Goal: Task Accomplishment & Management: Use online tool/utility

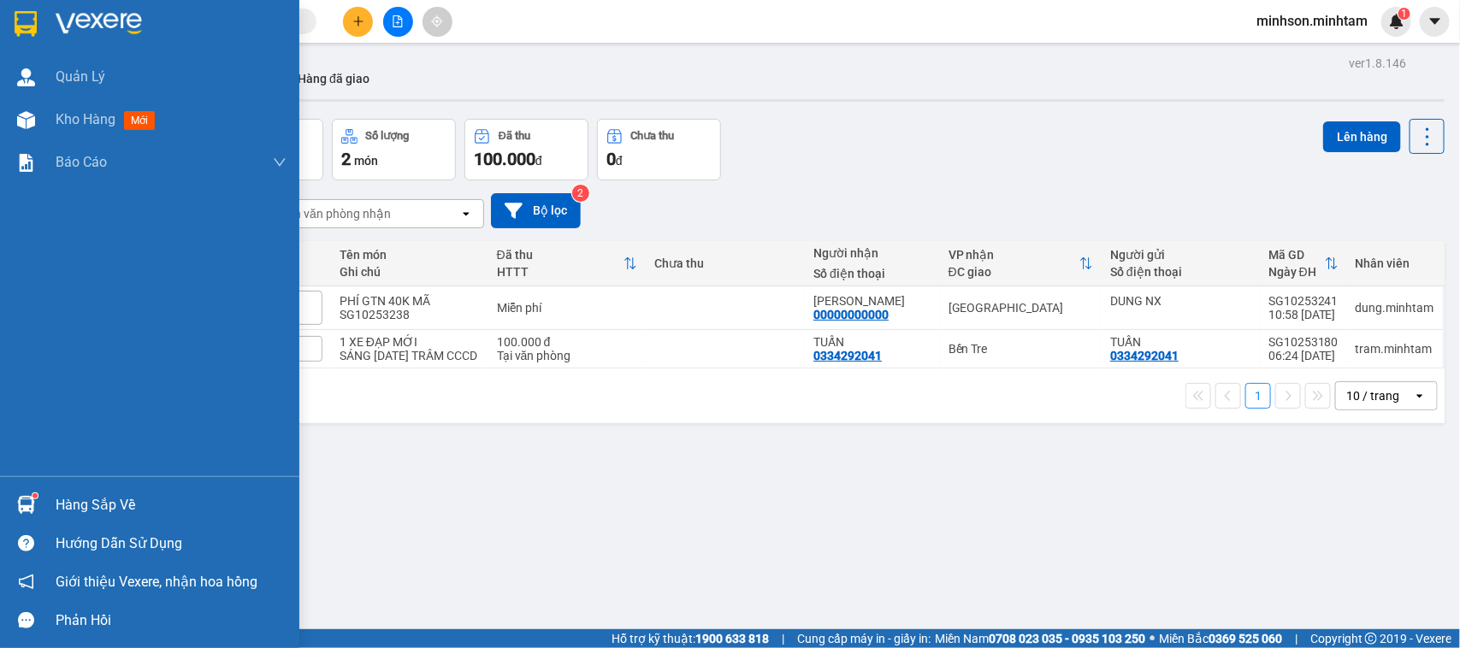
click at [107, 513] on div "Hàng sắp về" at bounding box center [171, 506] width 231 height 26
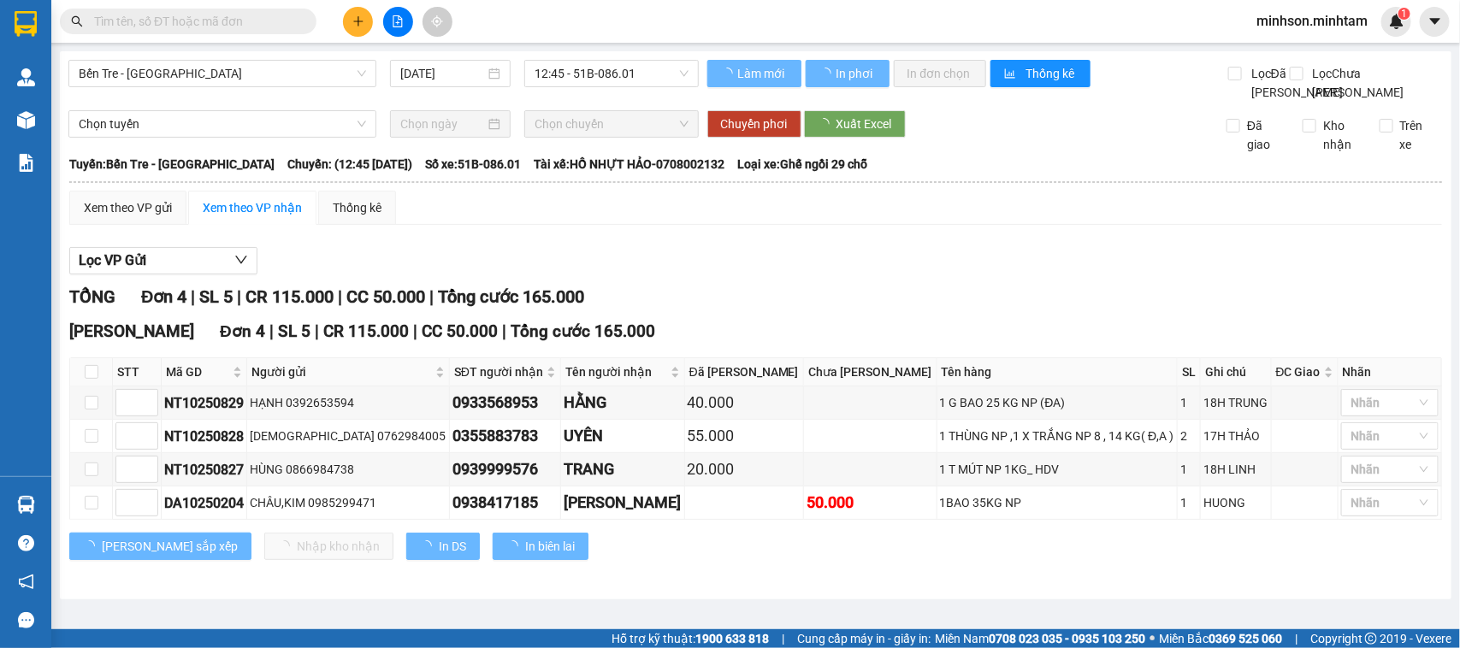
scroll to position [20, 0]
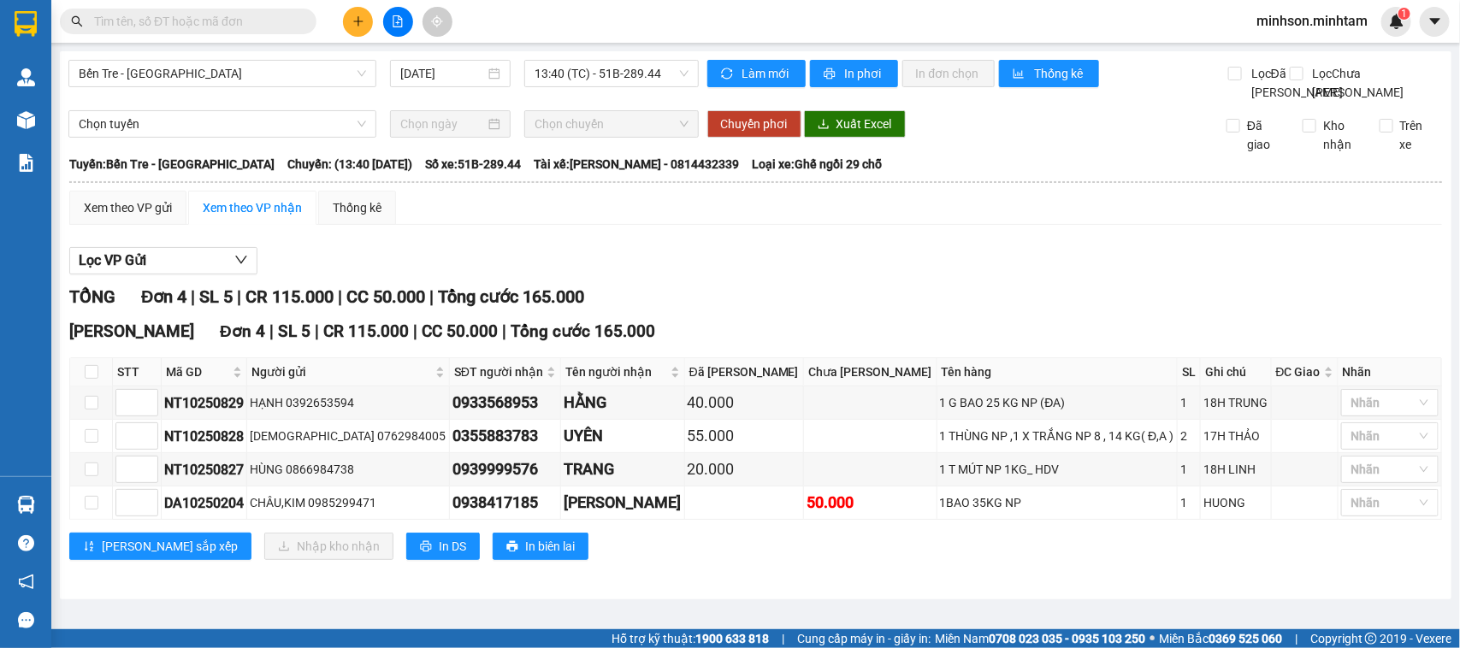
click at [88, 387] on th at bounding box center [91, 372] width 43 height 28
click at [95, 387] on th at bounding box center [91, 372] width 43 height 28
click at [96, 381] on label at bounding box center [92, 372] width 14 height 19
click at [96, 379] on input "checkbox" at bounding box center [92, 372] width 14 height 14
checkbox input "true"
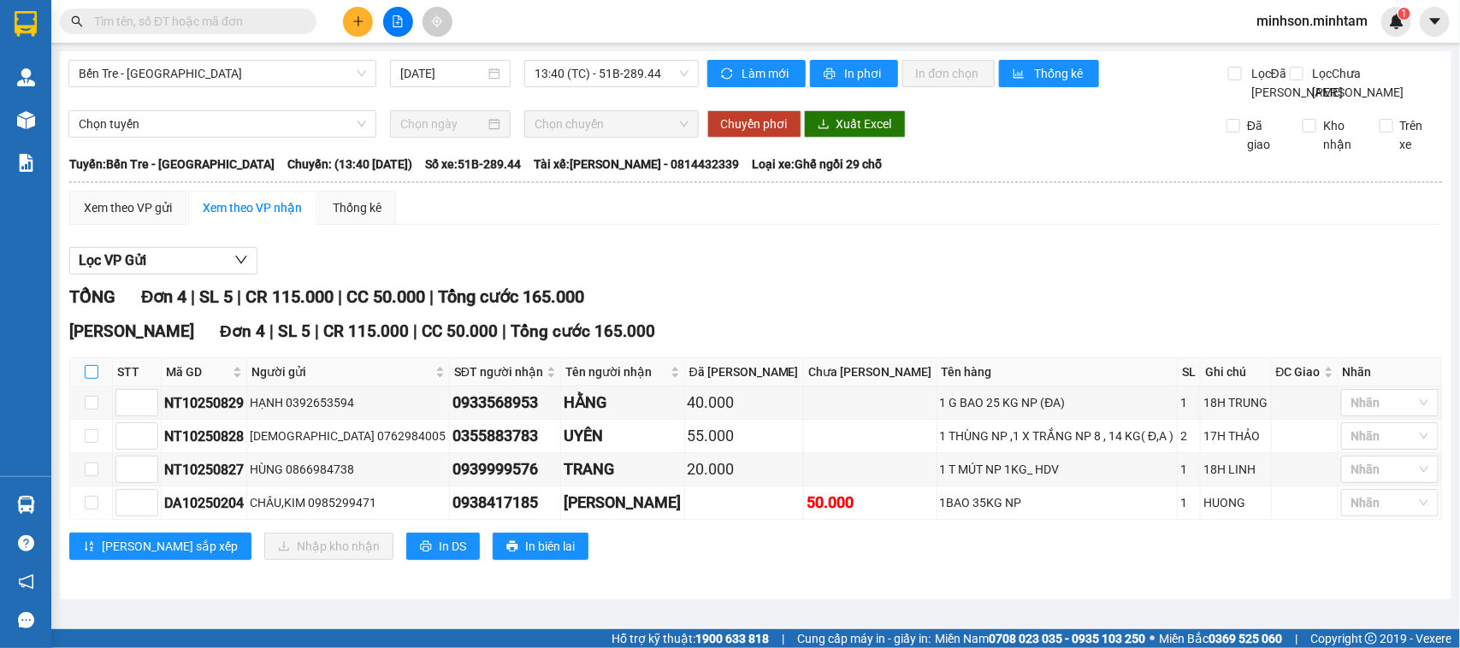
checkbox input "true"
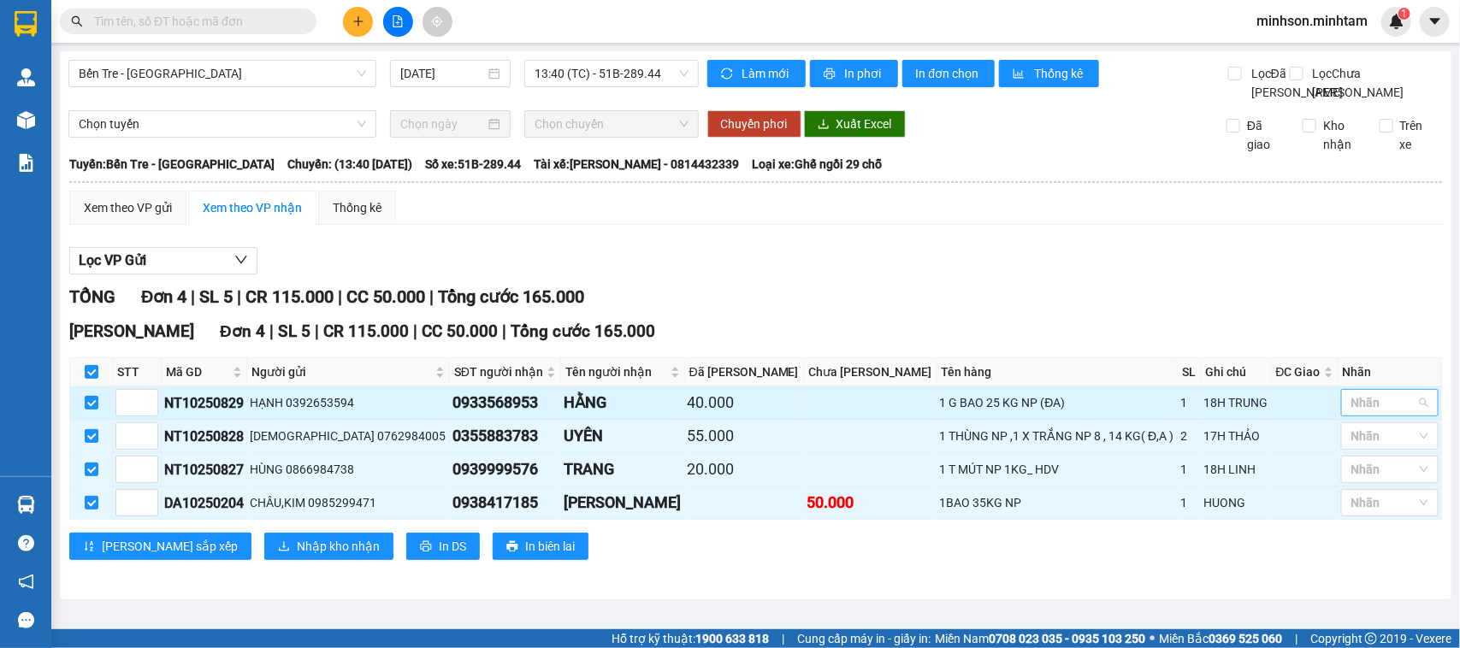
click at [1397, 413] on div at bounding box center [1381, 403] width 72 height 21
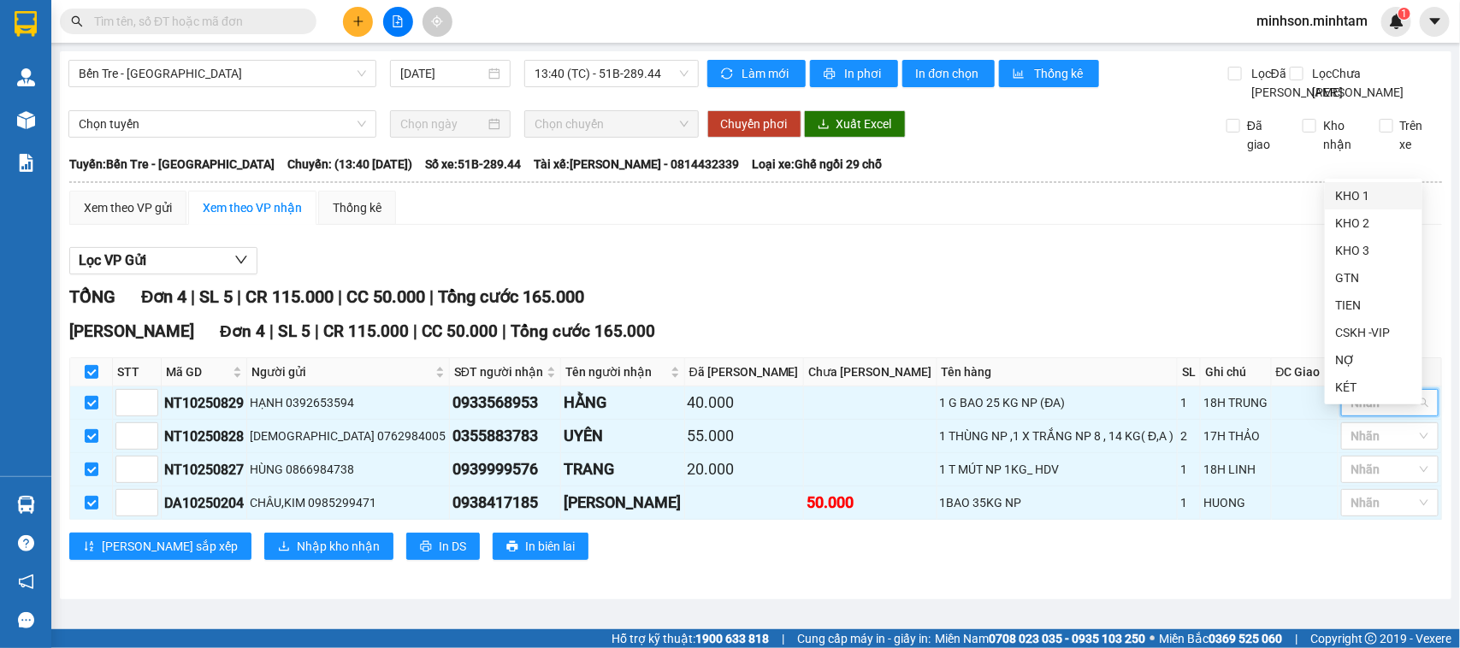
click at [1377, 189] on div "KHO 1" at bounding box center [1373, 195] width 77 height 19
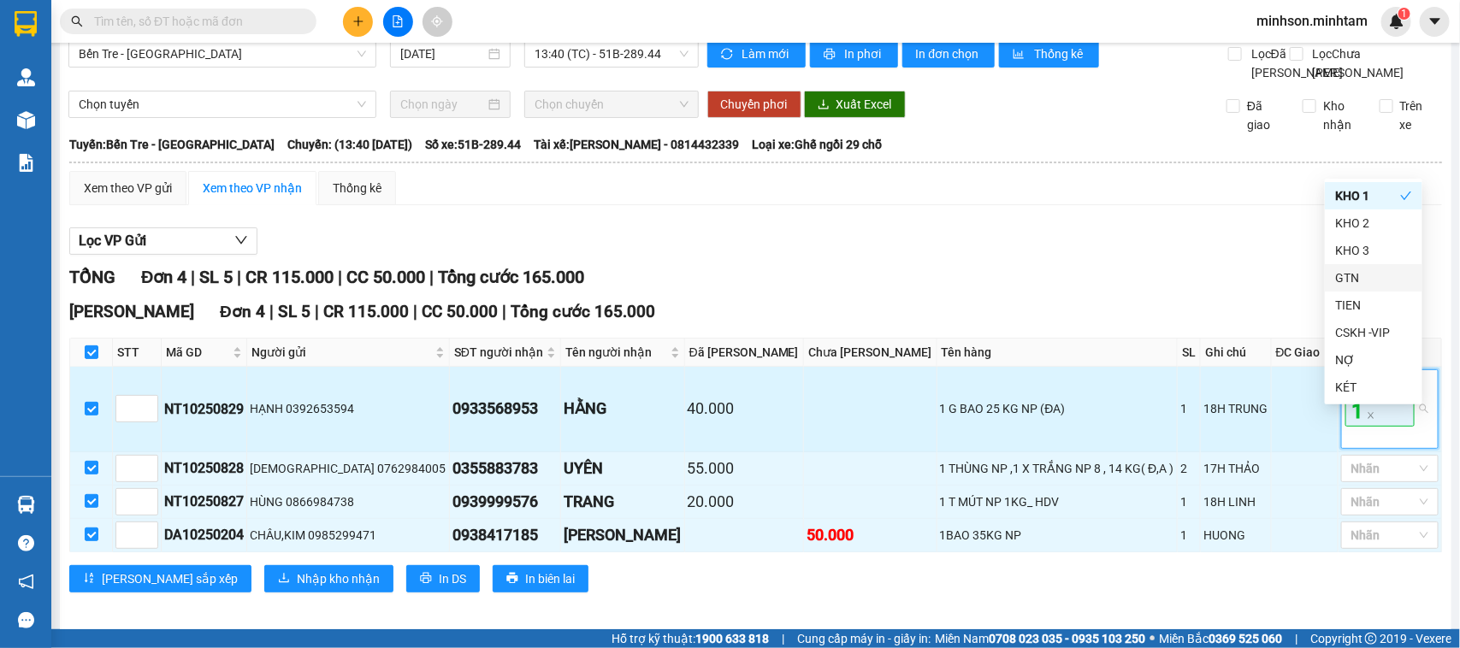
click at [1369, 426] on span "KHO 1" at bounding box center [1379, 398] width 69 height 55
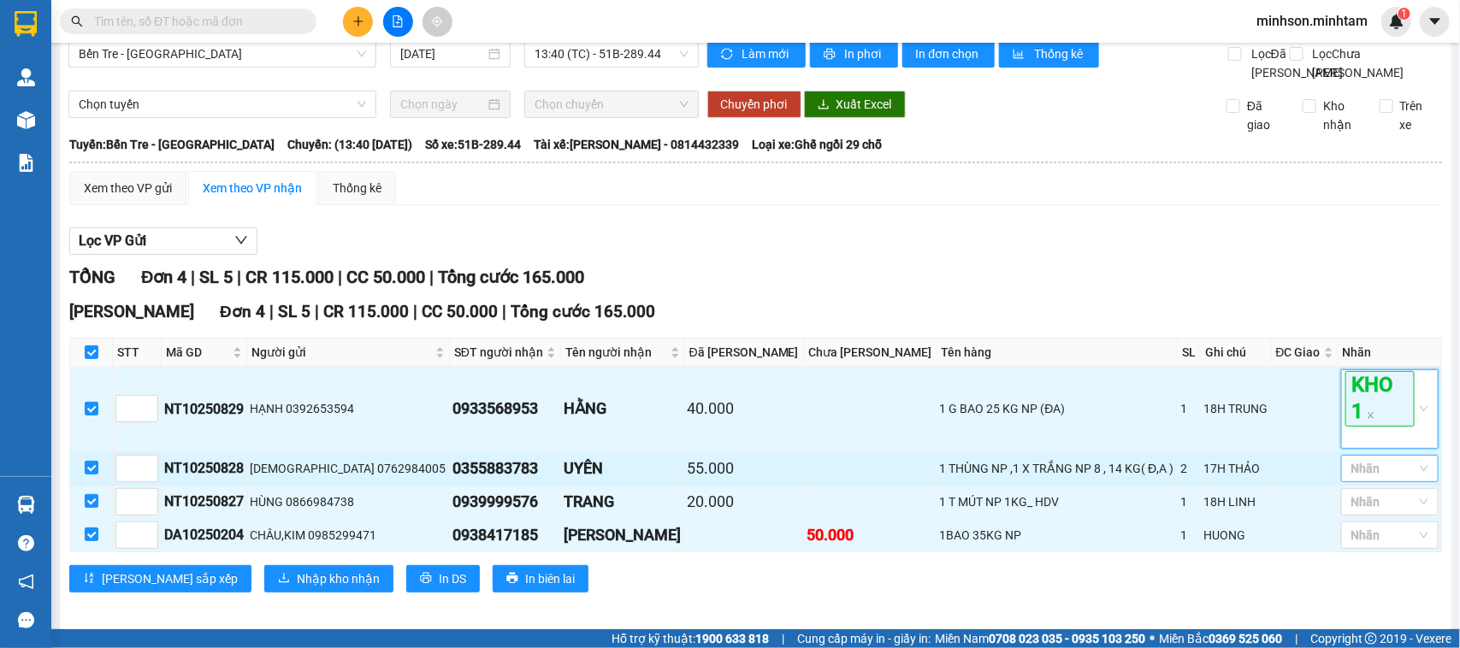
click at [1375, 482] on div "Nhãn" at bounding box center [1390, 468] width 98 height 27
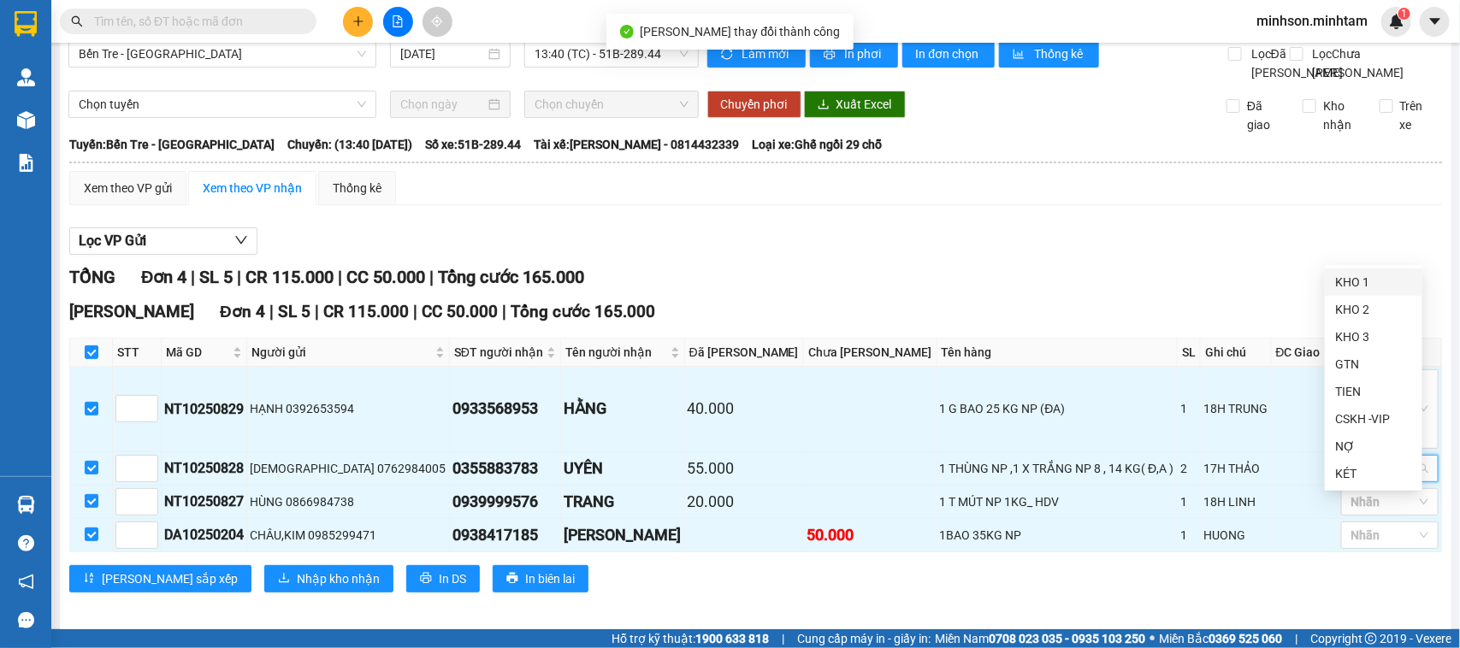
click at [1357, 273] on div "KHO 1" at bounding box center [1373, 282] width 77 height 19
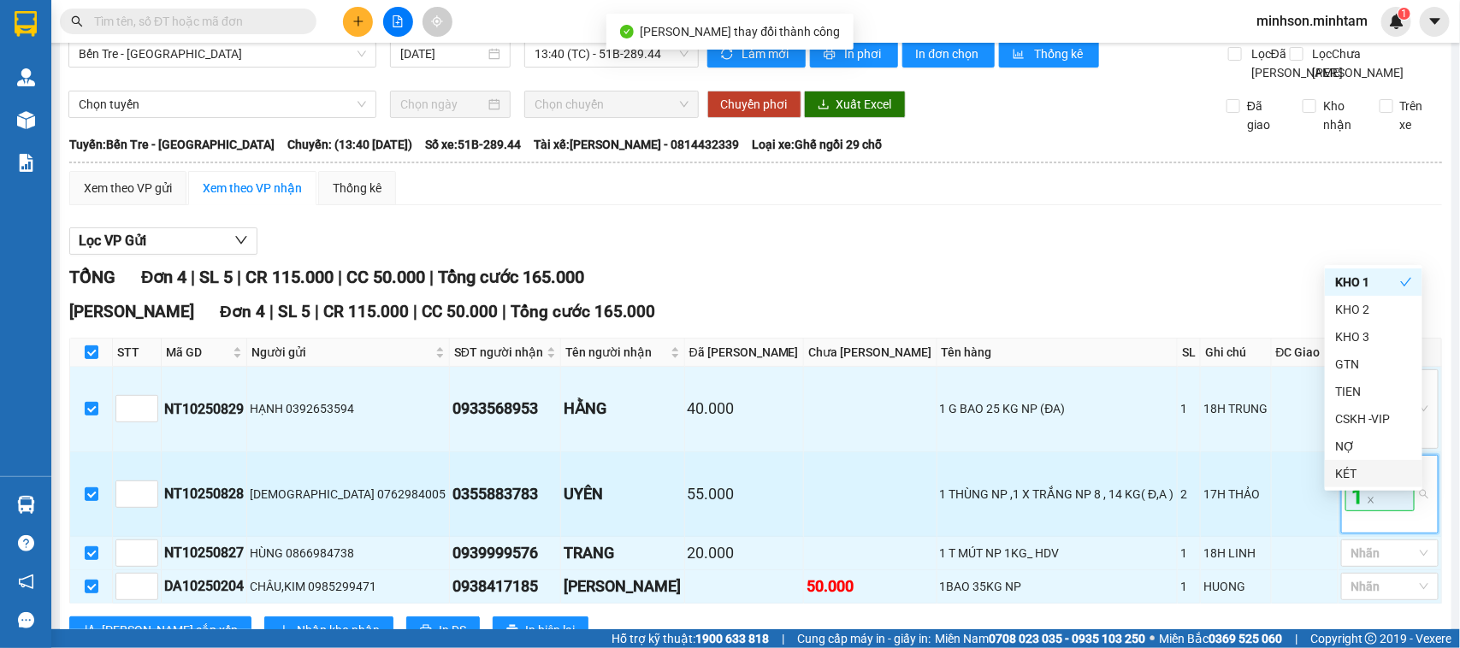
click at [1384, 512] on span "KHO 1" at bounding box center [1379, 484] width 69 height 55
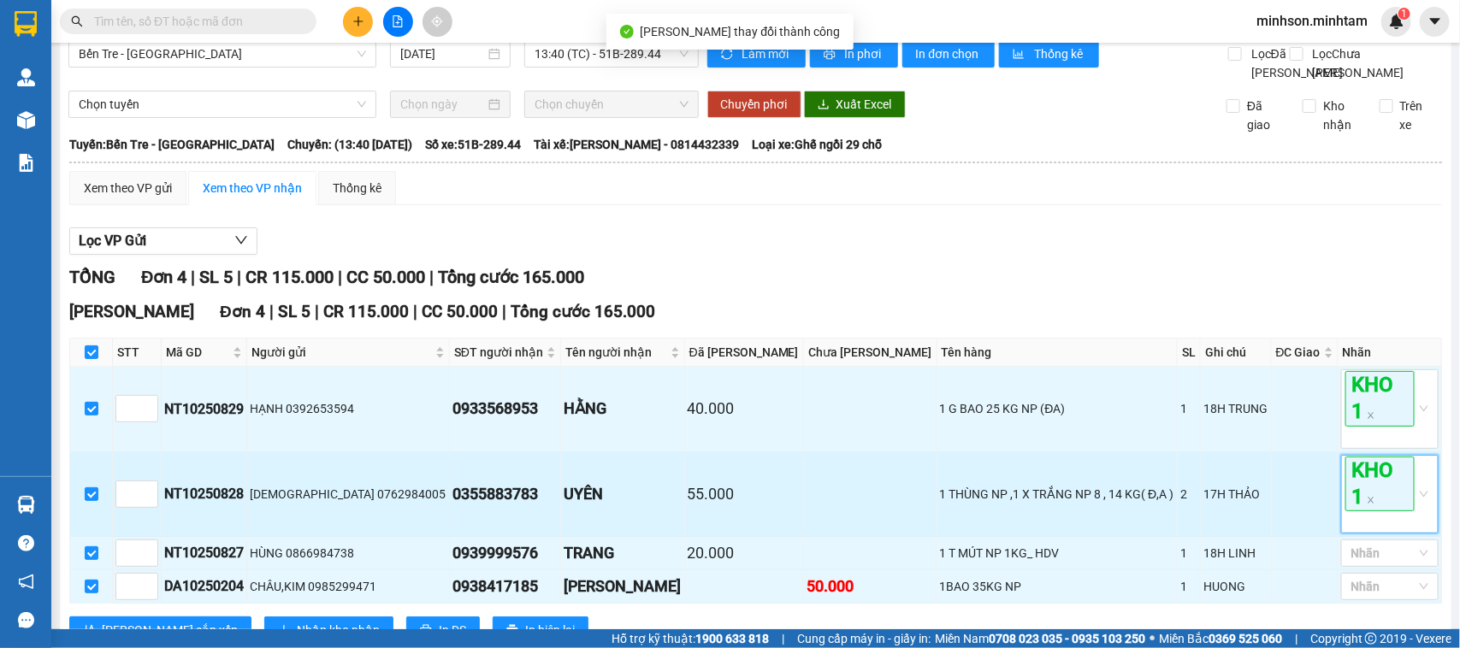
scroll to position [124, 0]
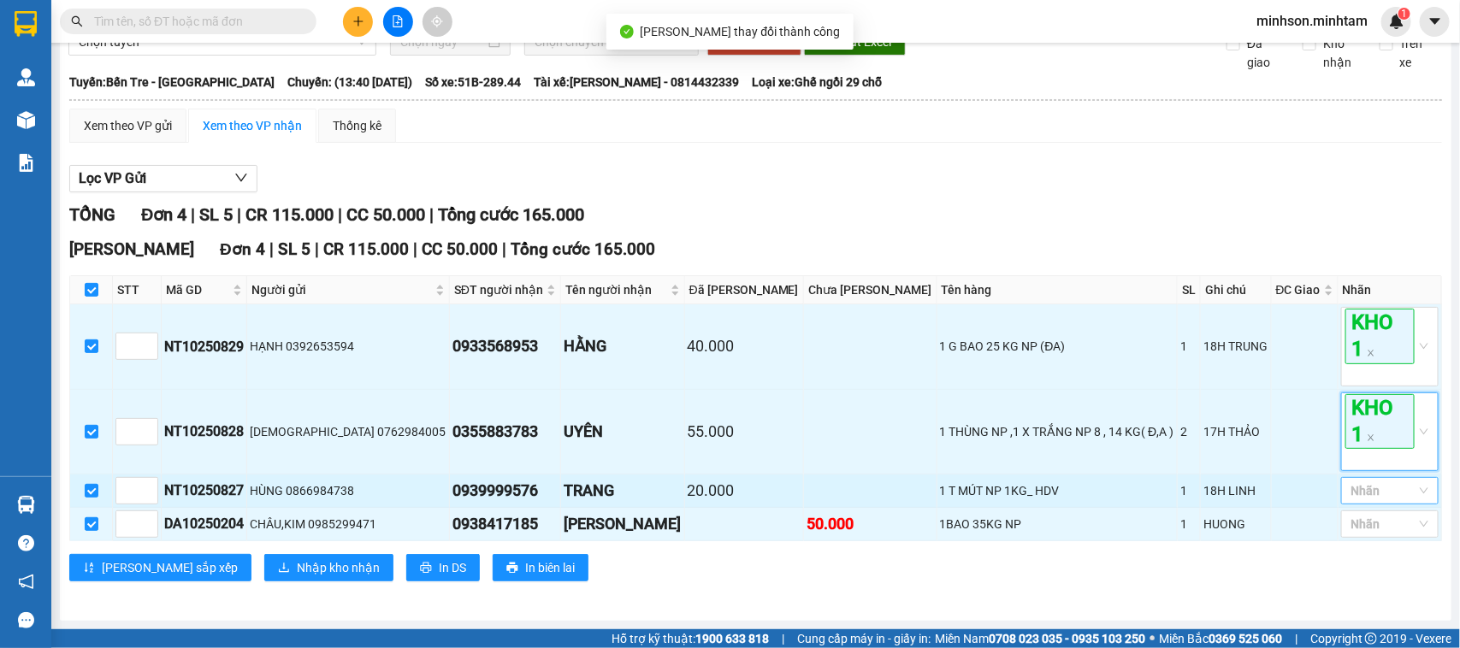
click at [1370, 488] on div at bounding box center [1381, 491] width 72 height 21
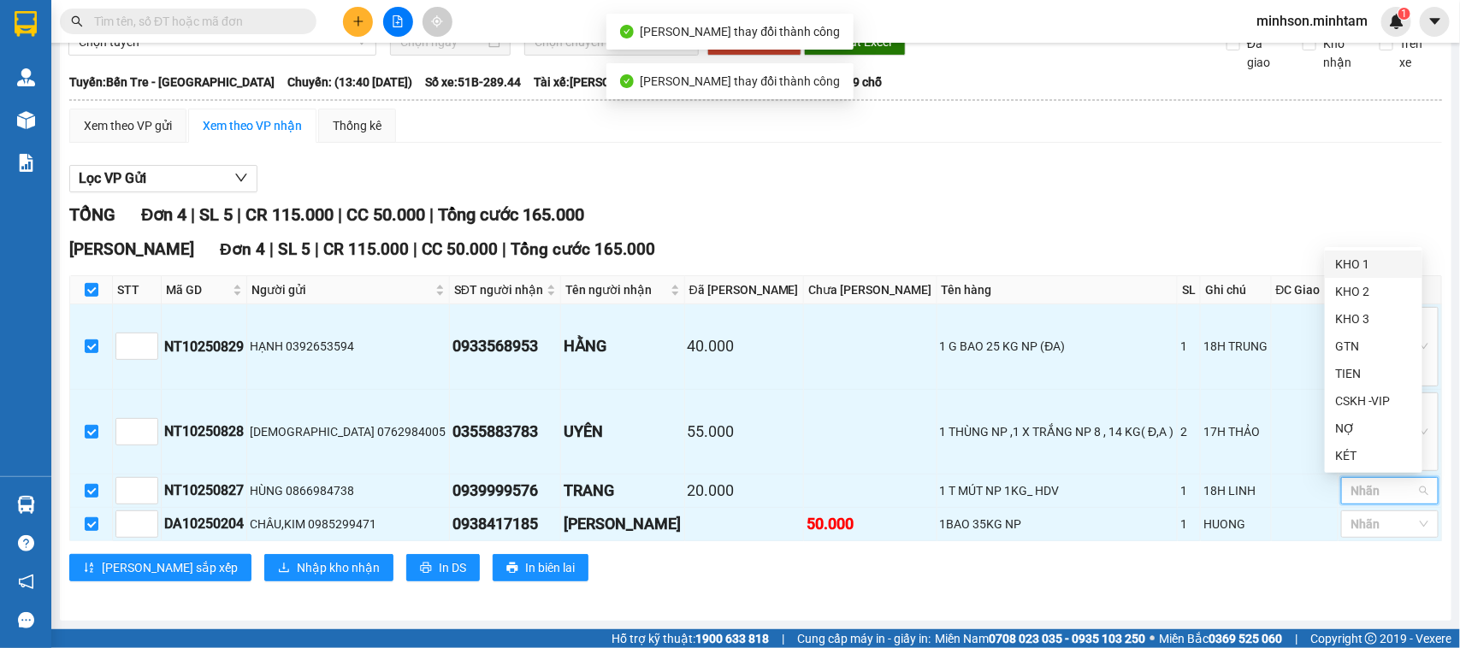
click at [1375, 257] on div "KHO 1" at bounding box center [1373, 264] width 77 height 19
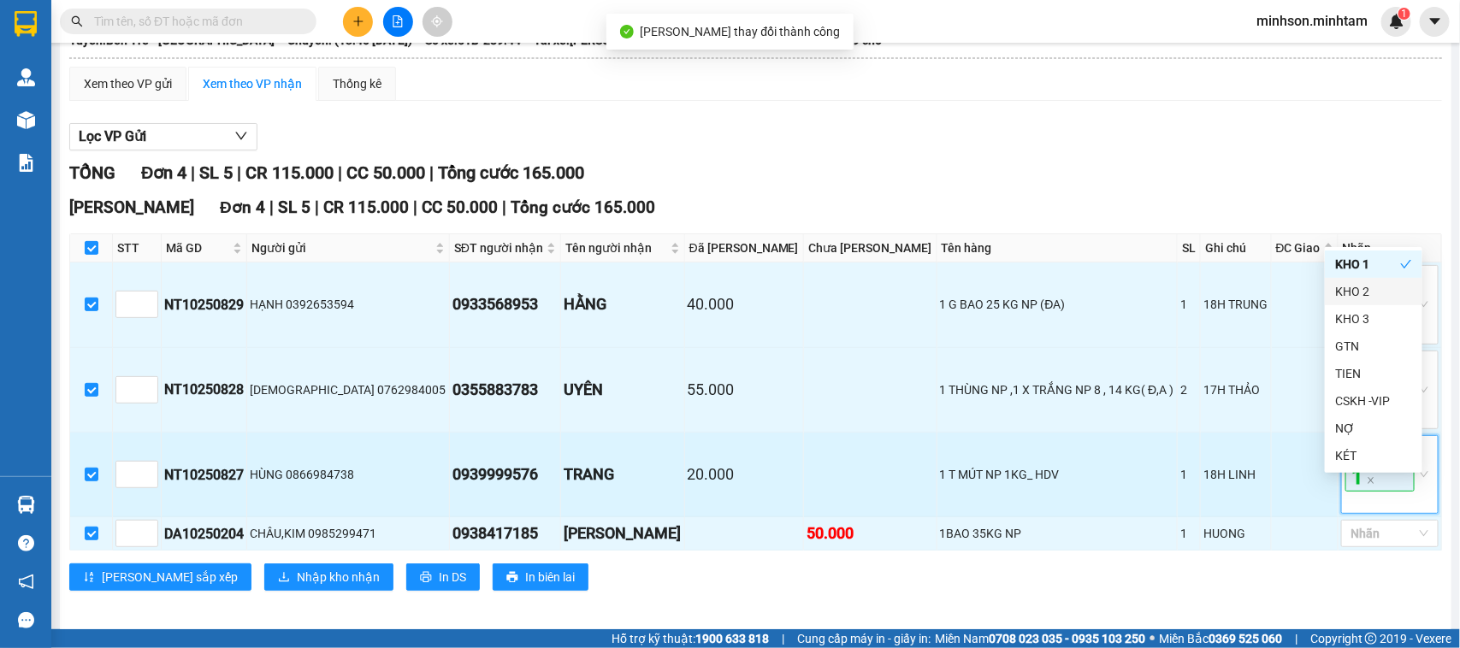
drag, startPoint x: 1370, startPoint y: 510, endPoint x: 1382, endPoint y: 575, distance: 66.1
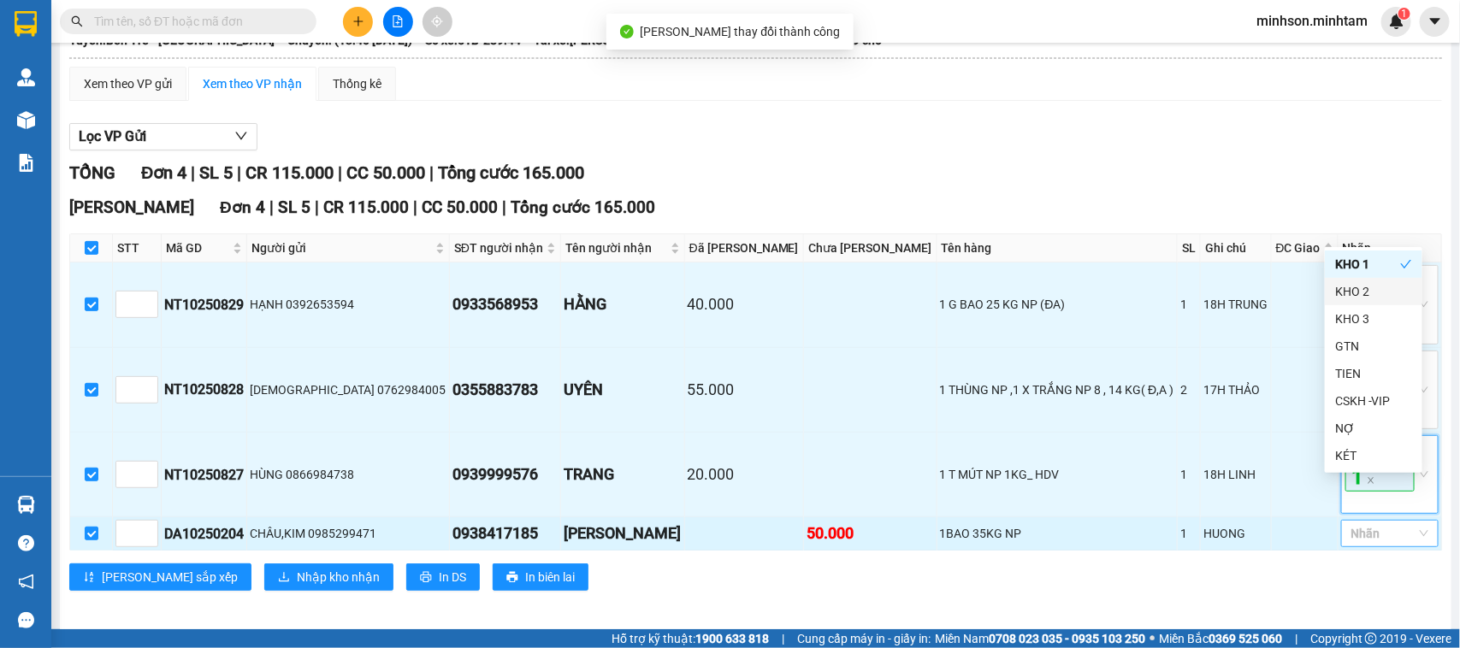
click at [1369, 492] on span "KHO 1" at bounding box center [1379, 464] width 69 height 55
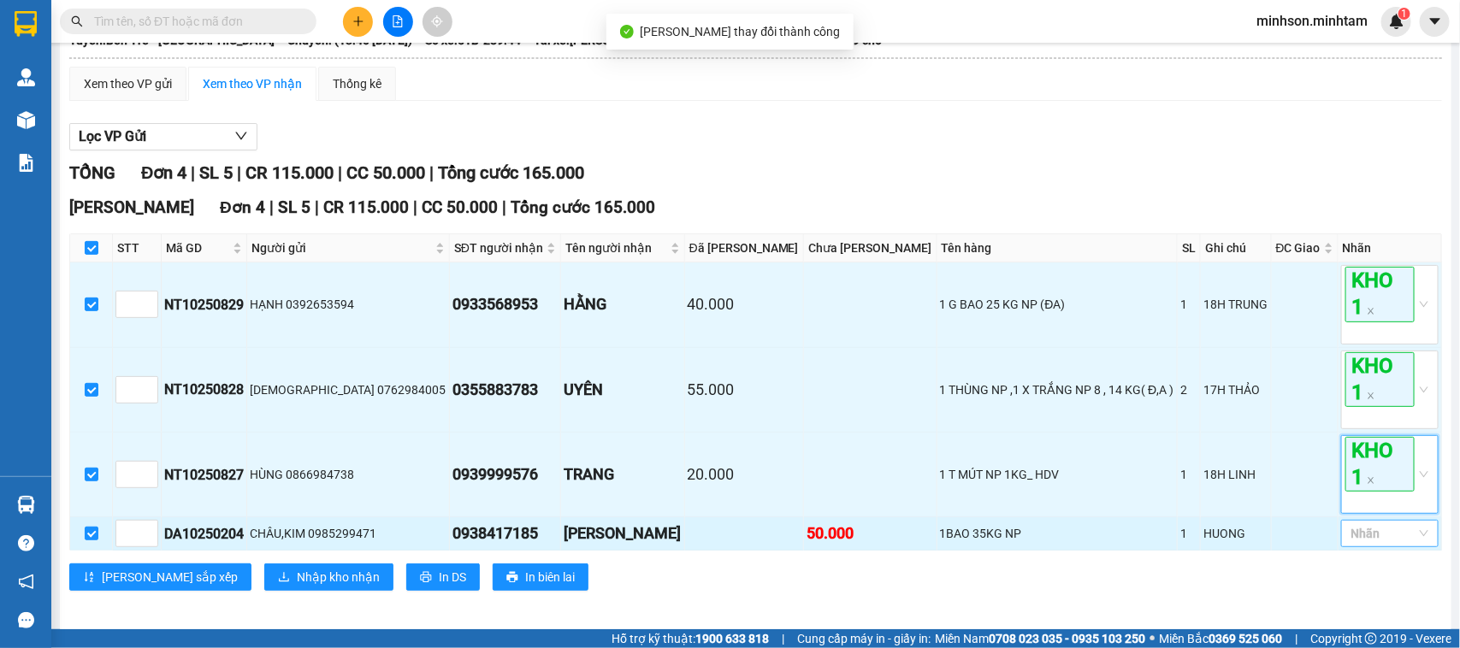
click at [1382, 544] on div at bounding box center [1381, 533] width 72 height 21
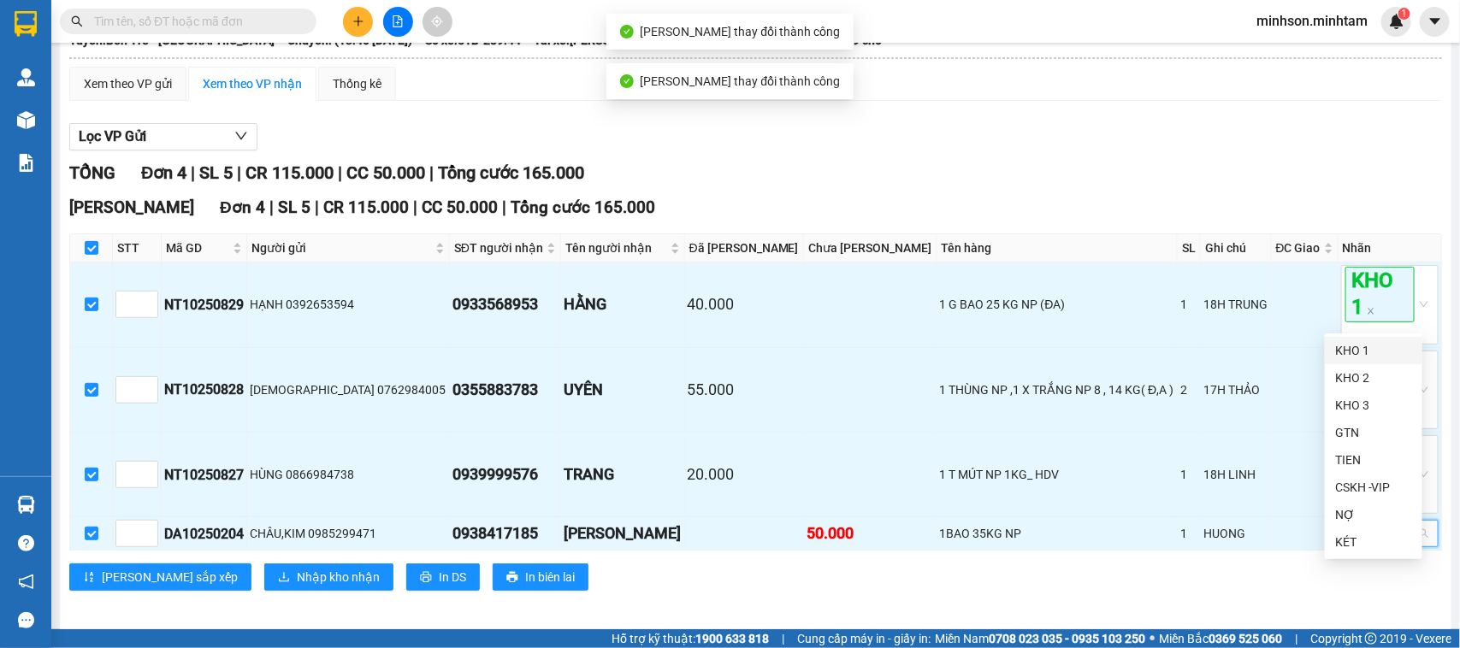
click at [1356, 352] on div "KHO 1" at bounding box center [1373, 350] width 77 height 19
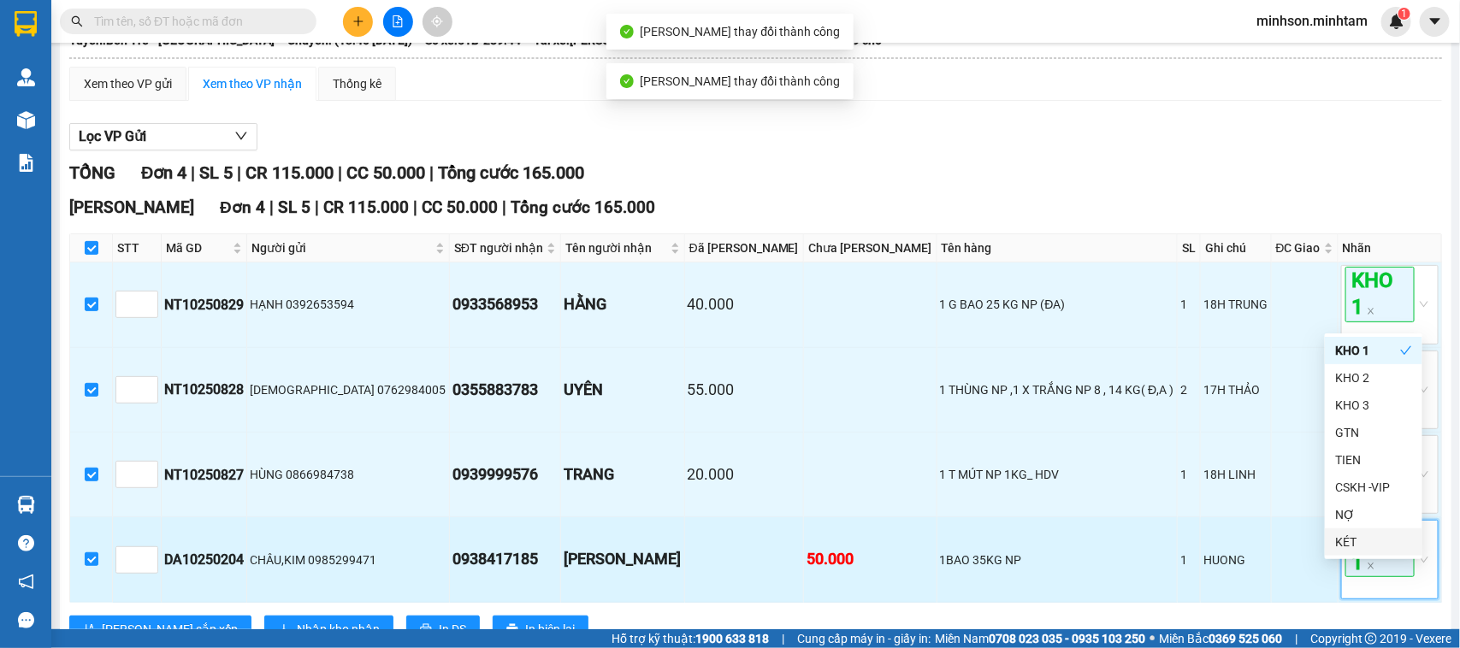
drag, startPoint x: 1352, startPoint y: 575, endPoint x: 1379, endPoint y: 571, distance: 26.9
click at [1354, 576] on span "KHO 1" at bounding box center [1379, 549] width 69 height 55
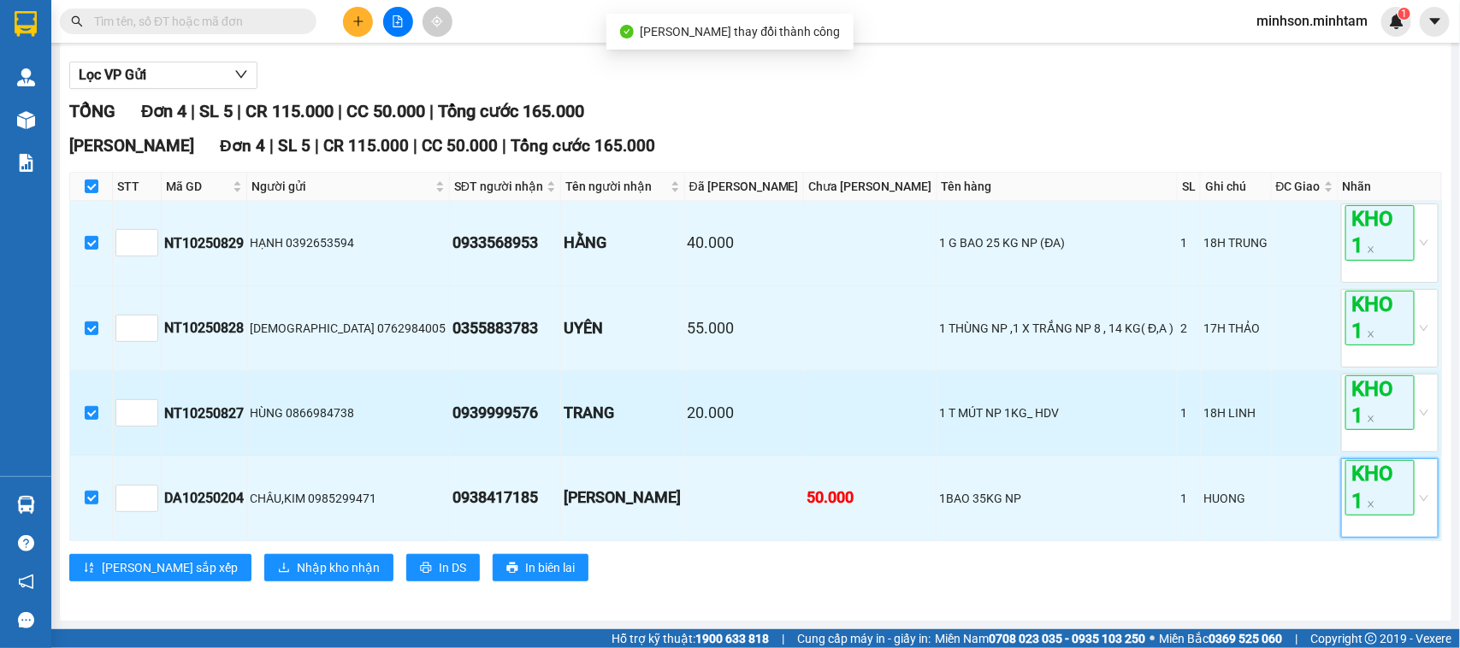
scroll to position [228, 0]
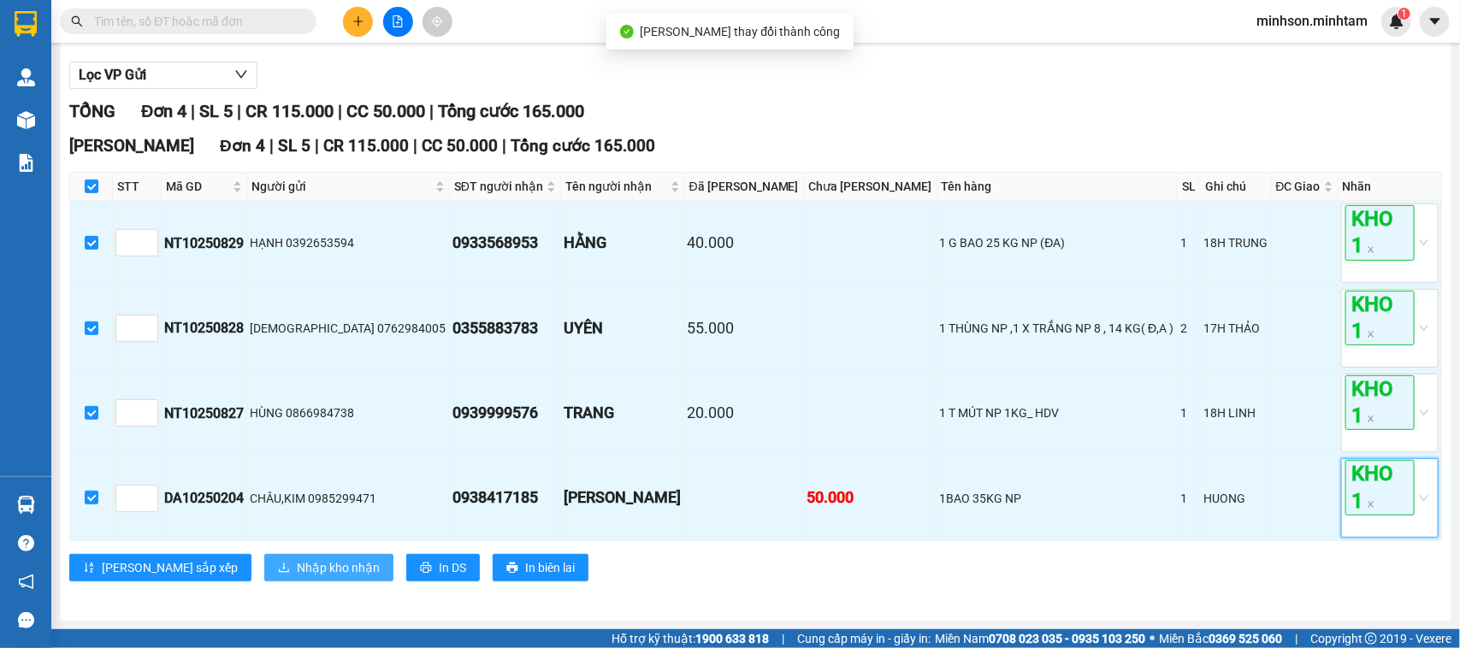
click at [297, 571] on span "Nhập kho nhận" at bounding box center [338, 568] width 83 height 19
click at [297, 567] on span "Nhập kho nhận" at bounding box center [338, 568] width 83 height 19
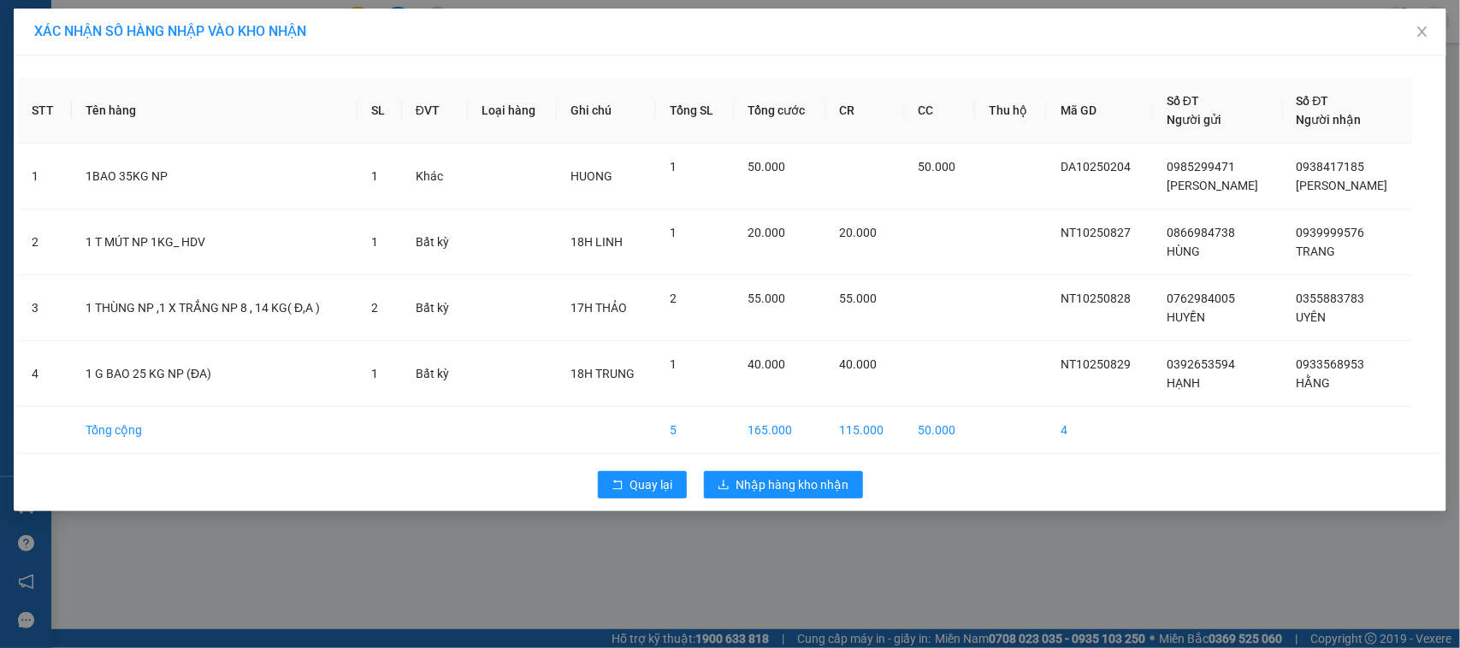
click at [772, 469] on div "Quay lại Nhập hàng kho nhận" at bounding box center [730, 485] width 1424 height 44
click at [776, 483] on span "Nhập hàng kho nhận" at bounding box center [792, 485] width 113 height 19
